Goal: Task Accomplishment & Management: Manage account settings

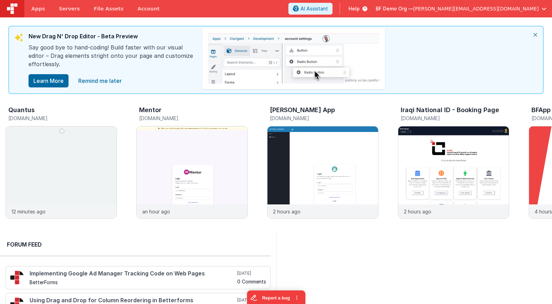
click at [413, 8] on span "BF Demo Org —" at bounding box center [395, 8] width 38 height 7
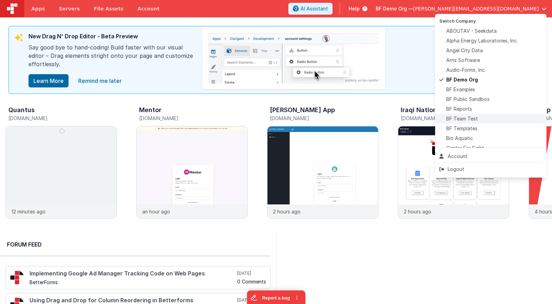
click at [474, 119] on span "BF Team Test" at bounding box center [462, 118] width 32 height 7
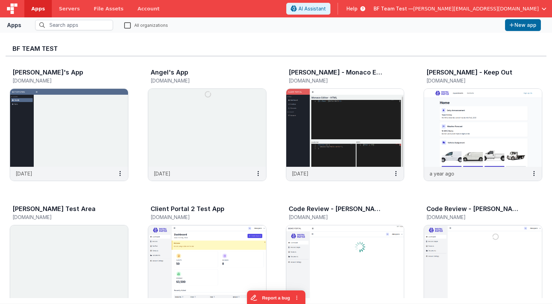
click at [357, 11] on span "Help" at bounding box center [351, 8] width 11 height 7
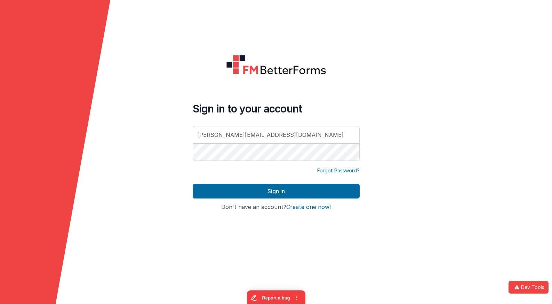
drag, startPoint x: 299, startPoint y: 134, endPoint x: 135, endPoint y: 113, distance: 165.1
click at [193, 126] on input "[PERSON_NAME][EMAIL_ADDRESS][DOMAIN_NAME]" at bounding box center [276, 134] width 167 height 17
type input "hassa"
drag, startPoint x: 280, startPoint y: 137, endPoint x: 126, endPoint y: 116, distance: 155.4
click at [193, 126] on input "[PERSON_NAME][EMAIL_ADDRESS][DOMAIN_NAME]" at bounding box center [276, 134] width 167 height 17
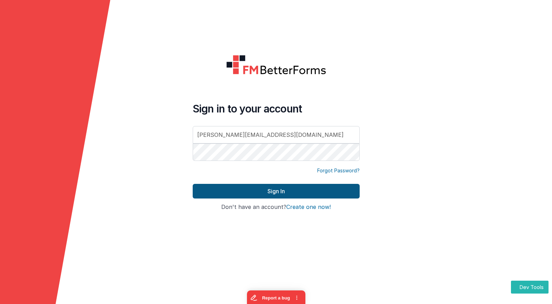
type input "[PERSON_NAME][EMAIL_ADDRESS][DOMAIN_NAME]"
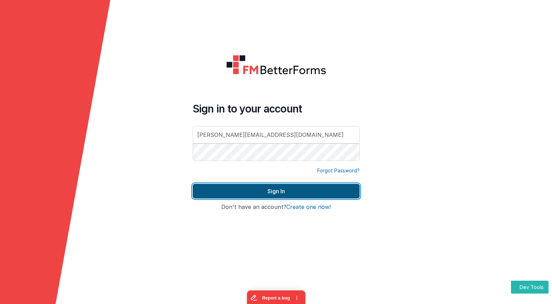
click at [270, 194] on button "Sign In" at bounding box center [276, 191] width 167 height 15
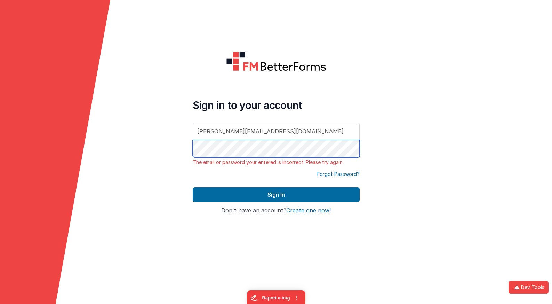
click at [193, 187] on button "Sign In" at bounding box center [276, 194] width 167 height 15
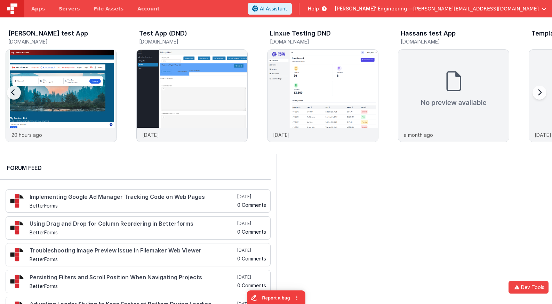
click at [361, 28] on div "Linxue Testing DND [DOMAIN_NAME]" at bounding box center [322, 38] width 111 height 22
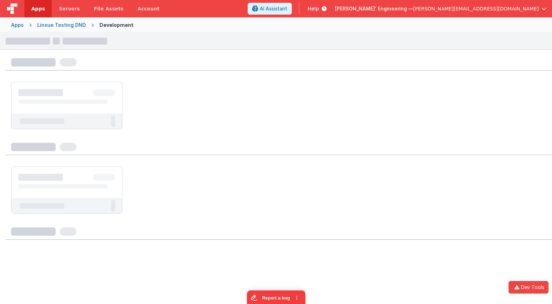
click at [19, 23] on div "Apps" at bounding box center [17, 25] width 13 height 7
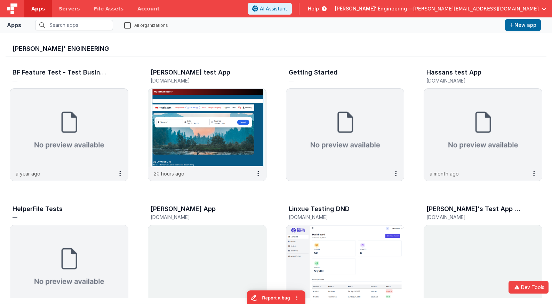
click at [319, 6] on span "Help" at bounding box center [313, 8] width 11 height 7
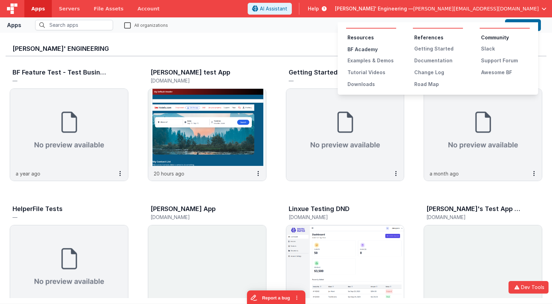
click at [365, 52] on div "BF Academy" at bounding box center [371, 49] width 49 height 7
